Goal: Check status: Check status

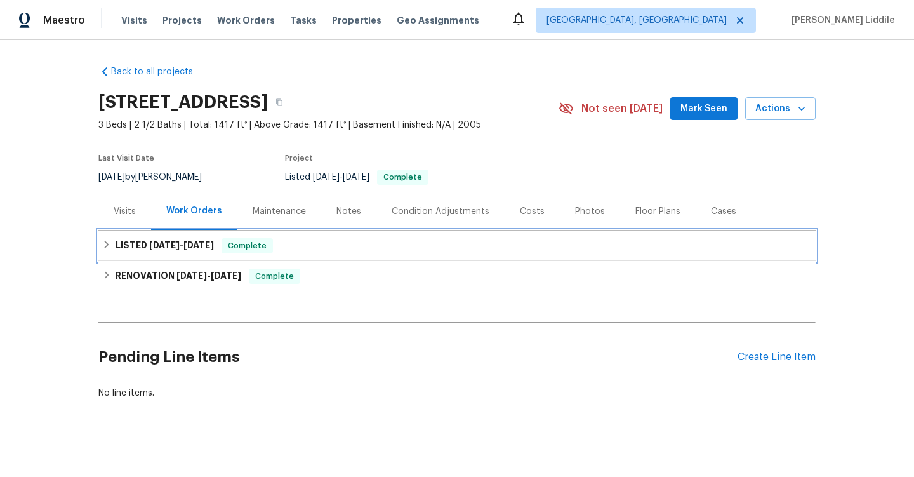
click at [259, 245] on span "Complete" at bounding box center [247, 245] width 49 height 13
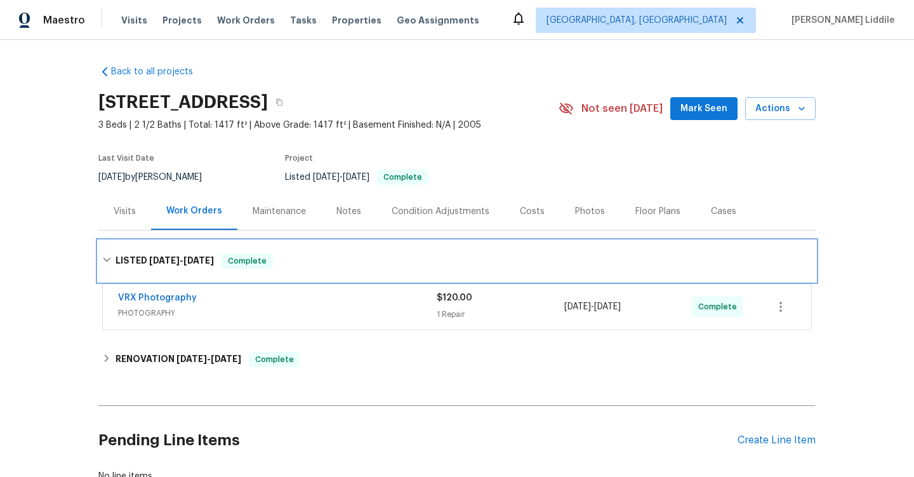
scroll to position [3, 0]
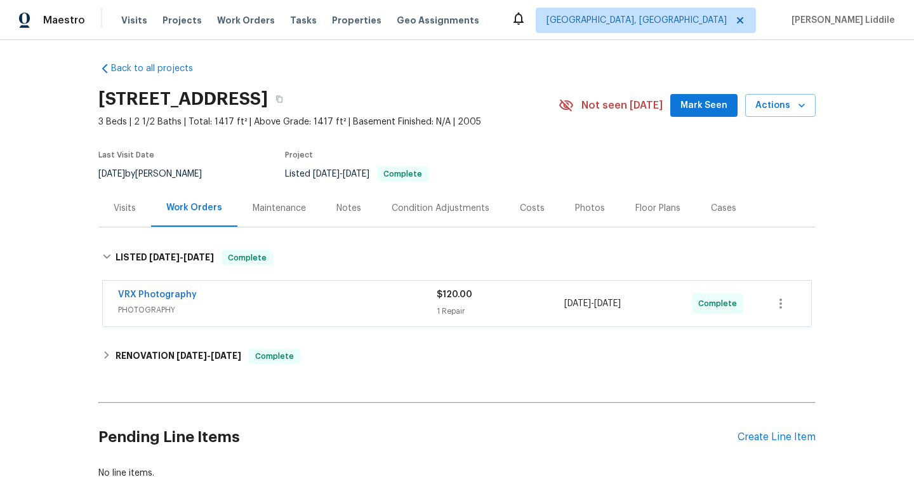
click at [286, 340] on div "Back to all projects [STREET_ADDRESS] 3 Beds | 2 1/2 Baths | Total: 1417 ft² | …" at bounding box center [456, 270] width 717 height 437
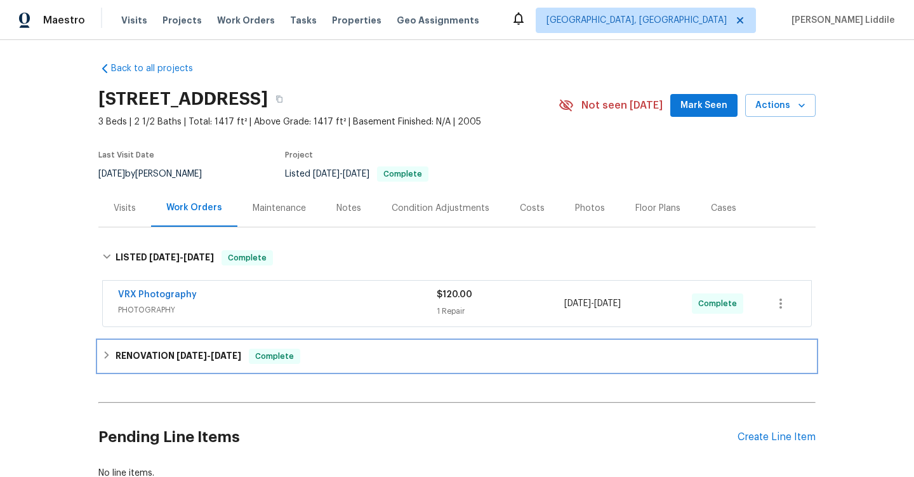
click at [286, 364] on div "RENOVATION [DATE] - [DATE] Complete" at bounding box center [456, 356] width 717 height 30
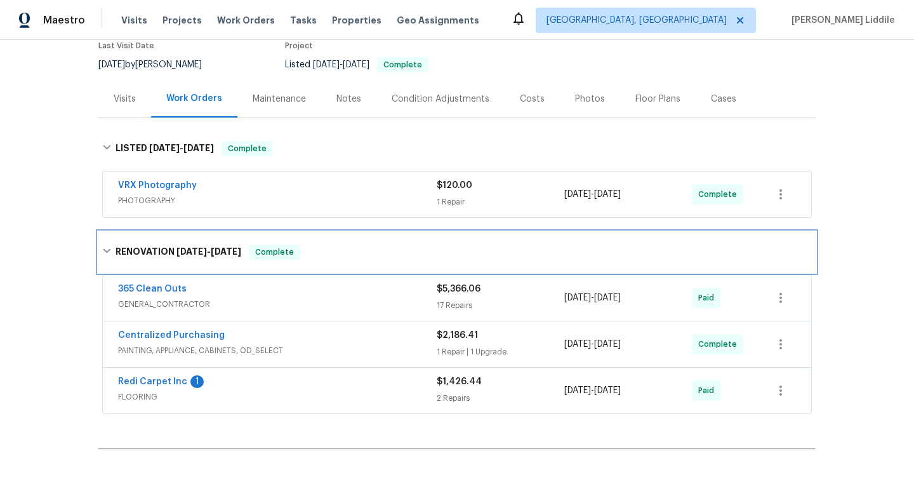
scroll to position [114, 0]
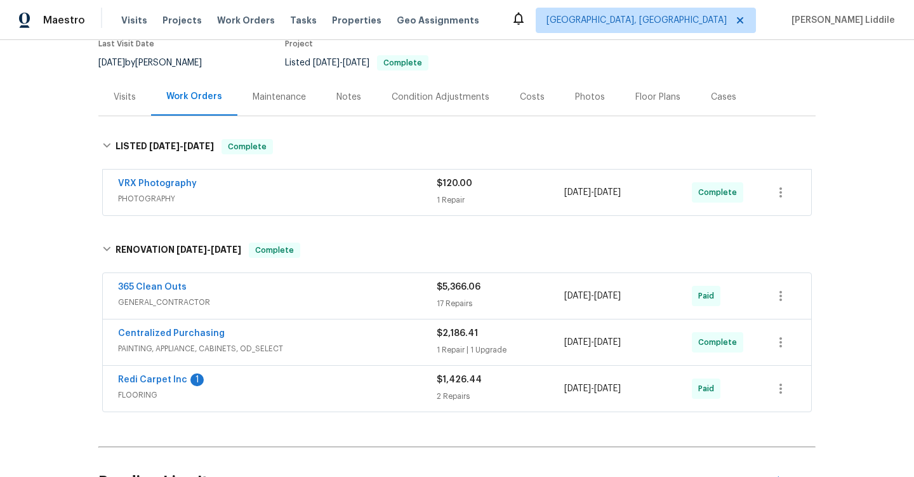
click at [307, 340] on div "Centralized Purchasing" at bounding box center [277, 334] width 319 height 15
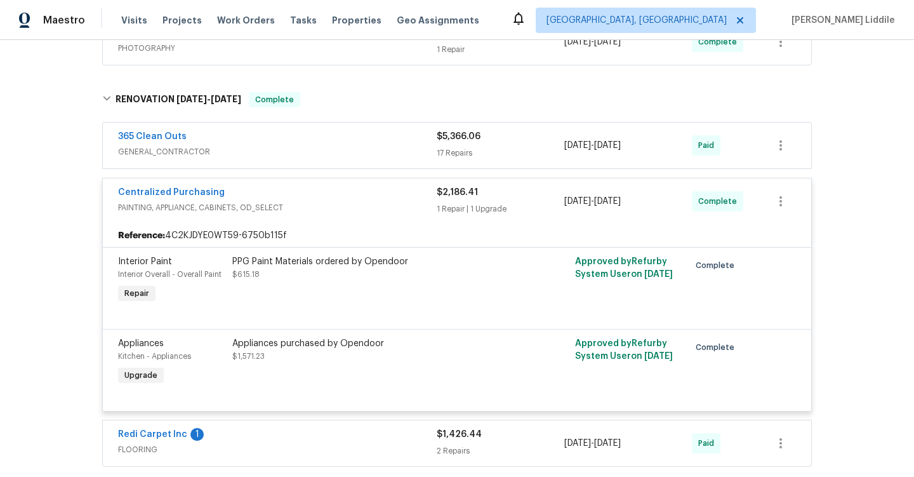
scroll to position [303, 0]
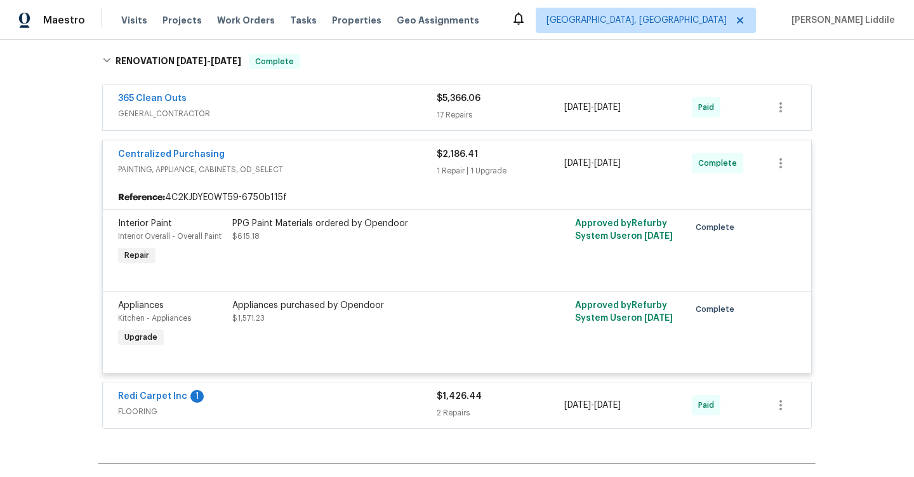
click at [279, 307] on div "Appliances purchased by Opendoor" at bounding box center [371, 305] width 278 height 13
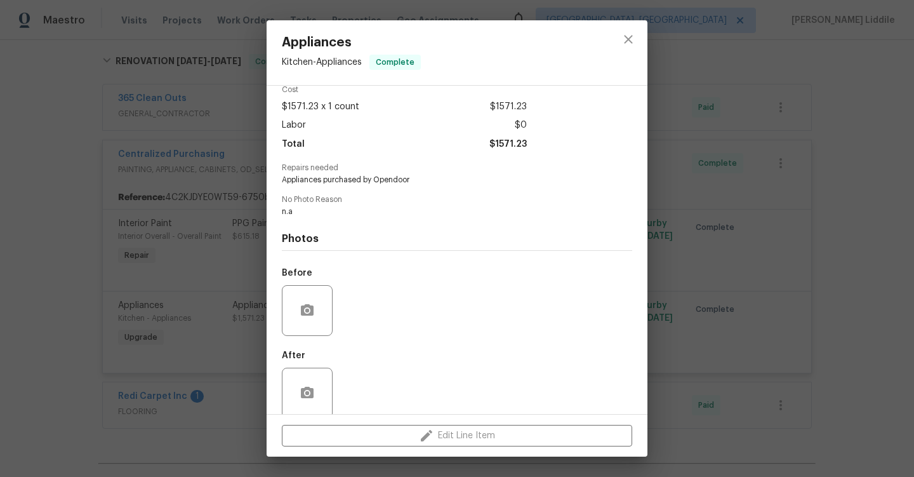
scroll to position [76, 0]
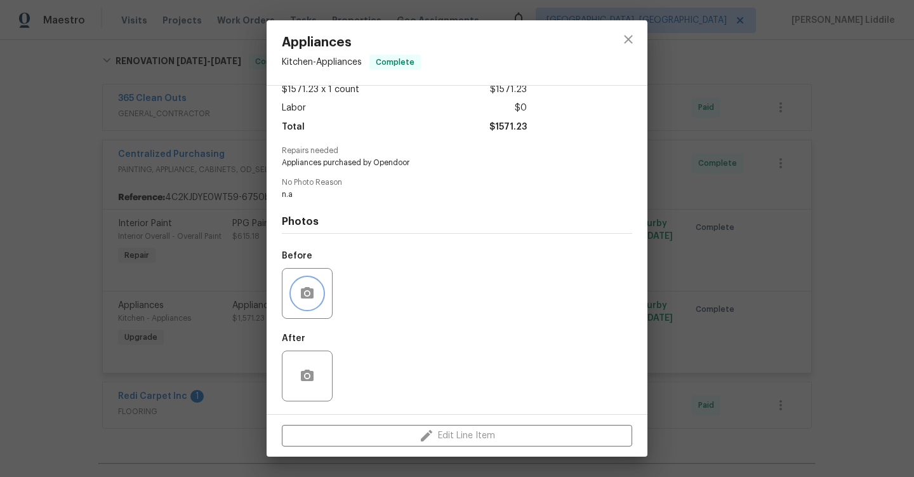
click at [309, 289] on icon "button" at bounding box center [307, 292] width 13 height 11
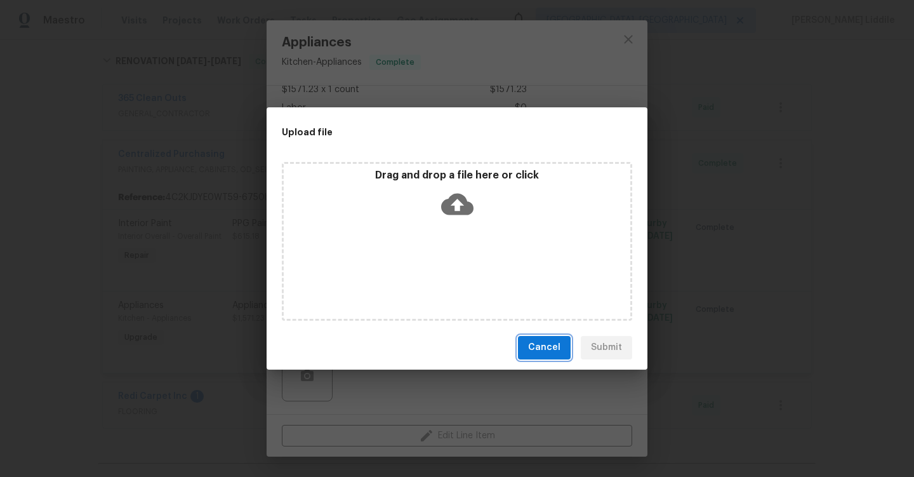
click at [548, 345] on span "Cancel" at bounding box center [544, 348] width 32 height 16
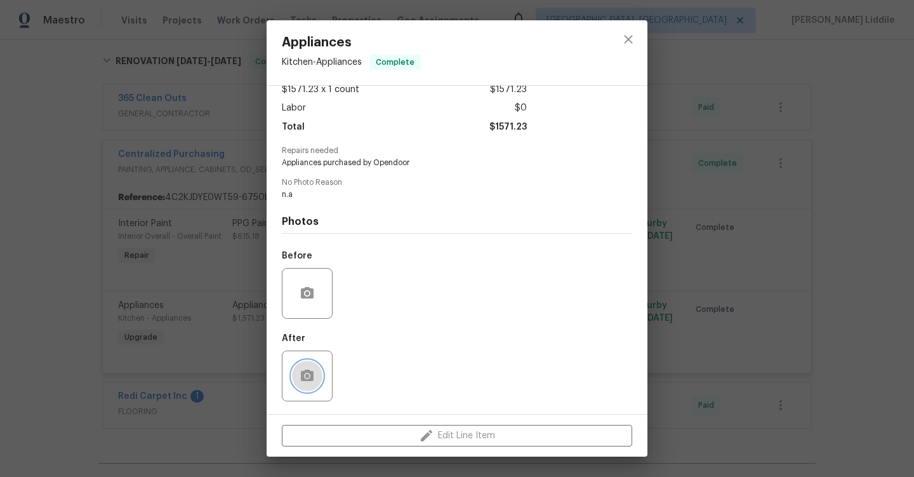
click at [313, 364] on button "button" at bounding box center [307, 376] width 30 height 30
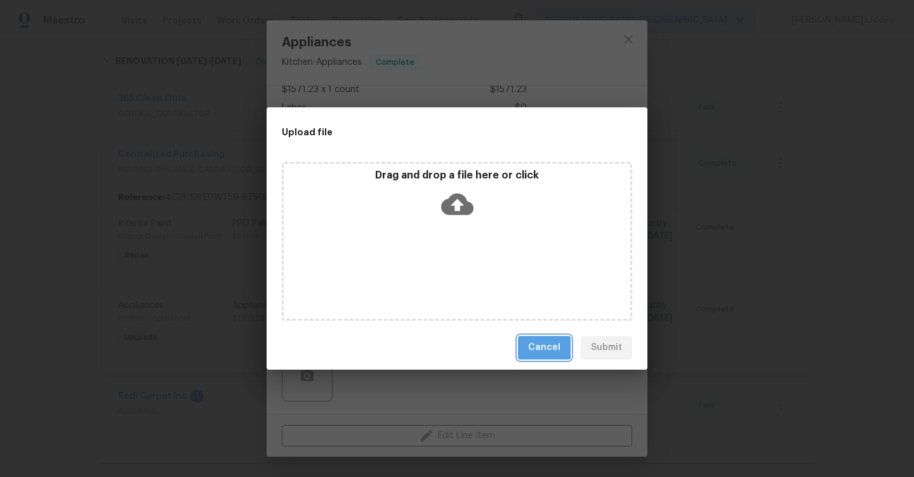
click at [530, 340] on button "Cancel" at bounding box center [544, 347] width 53 height 23
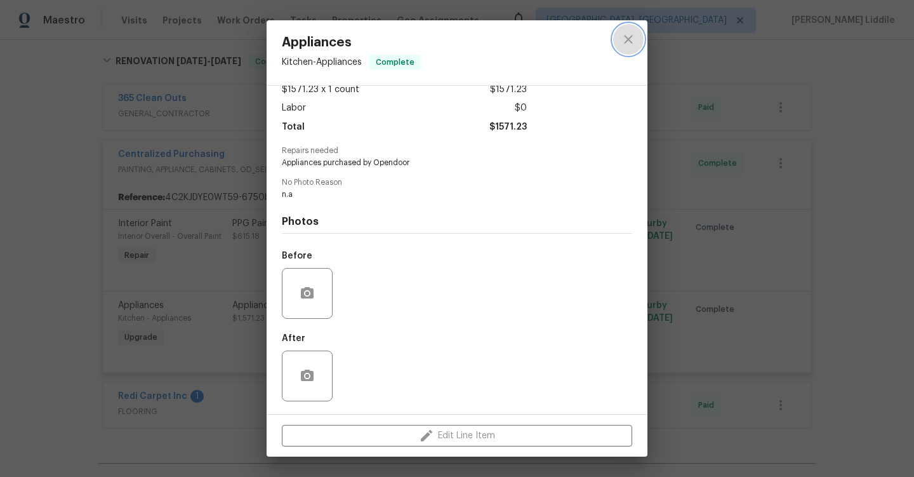
click at [627, 36] on icon "close" at bounding box center [628, 39] width 15 height 15
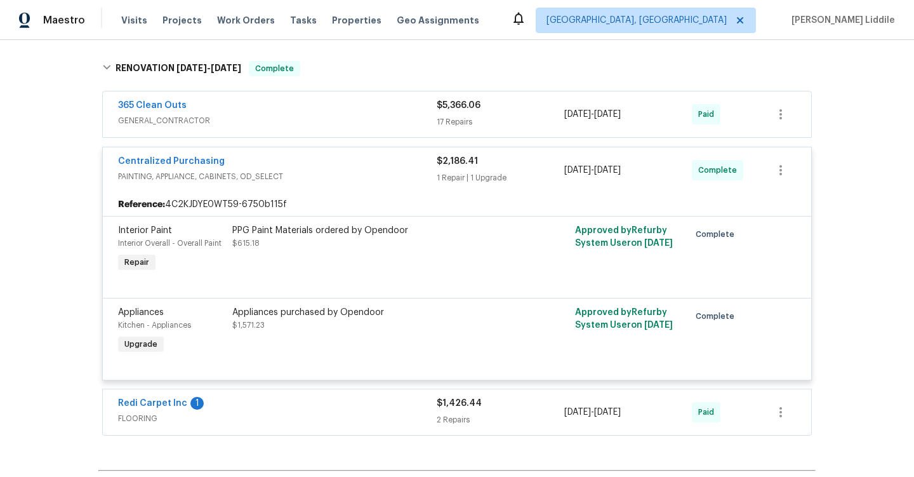
scroll to position [288, 0]
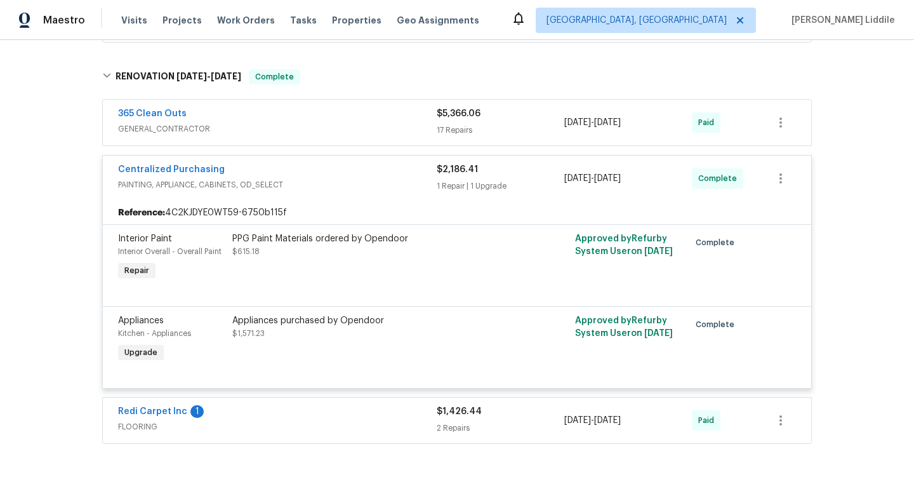
click at [415, 138] on div "365 Clean Outs GENERAL_CONTRACTOR $5,366.06 17 Repairs [DATE] - [DATE] Paid" at bounding box center [457, 123] width 709 height 46
click at [413, 128] on span "GENERAL_CONTRACTOR" at bounding box center [277, 129] width 319 height 13
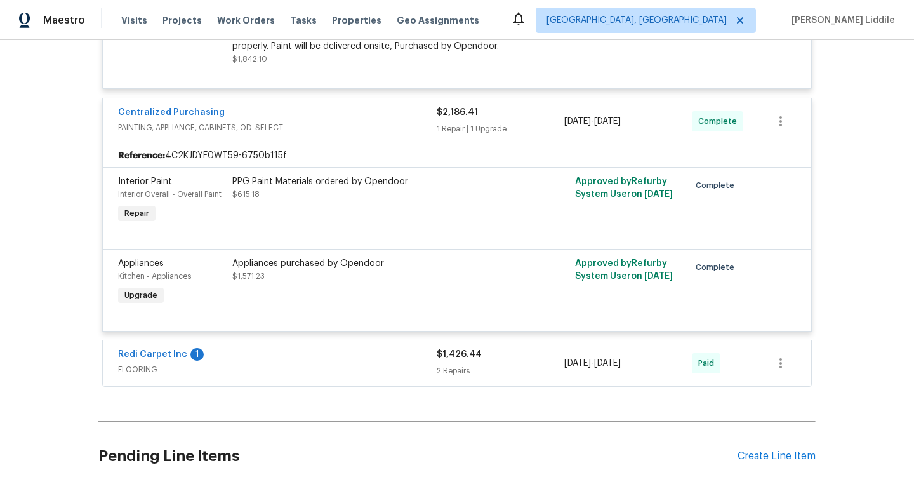
scroll to position [2298, 0]
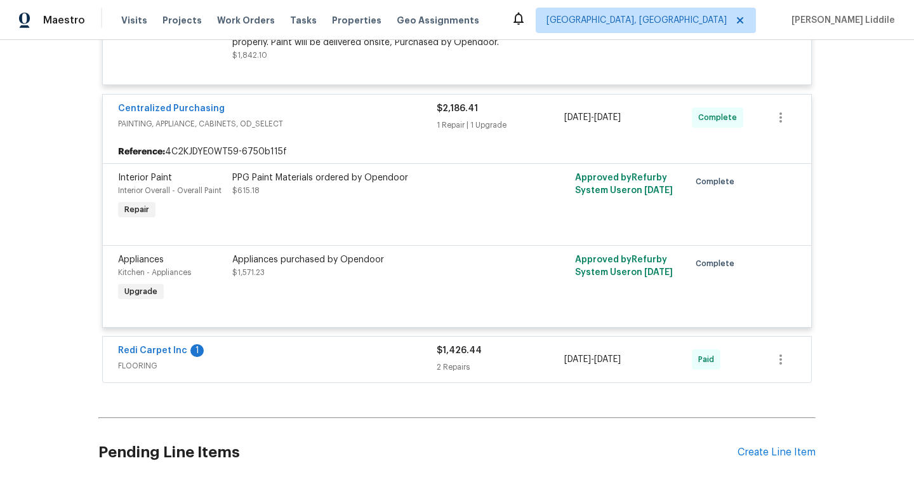
click at [359, 348] on div "Redi Carpet Inc 1" at bounding box center [277, 351] width 319 height 15
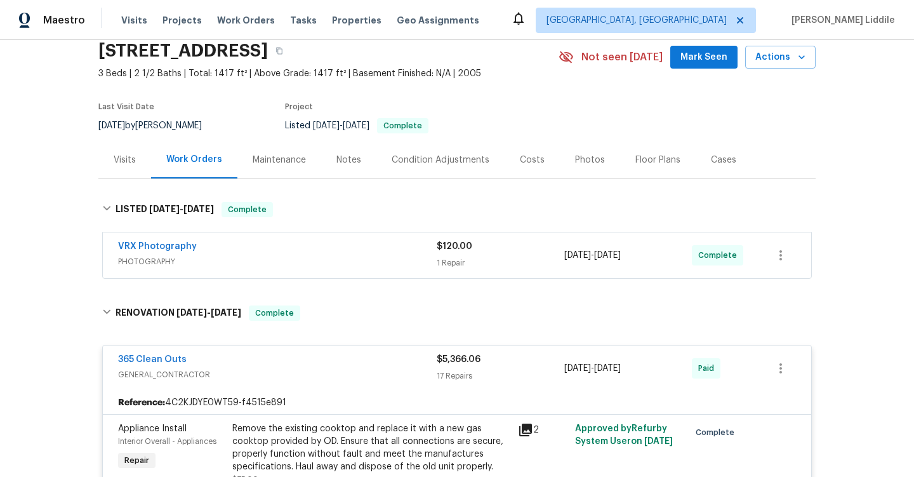
scroll to position [0, 0]
